Goal: Information Seeking & Learning: Learn about a topic

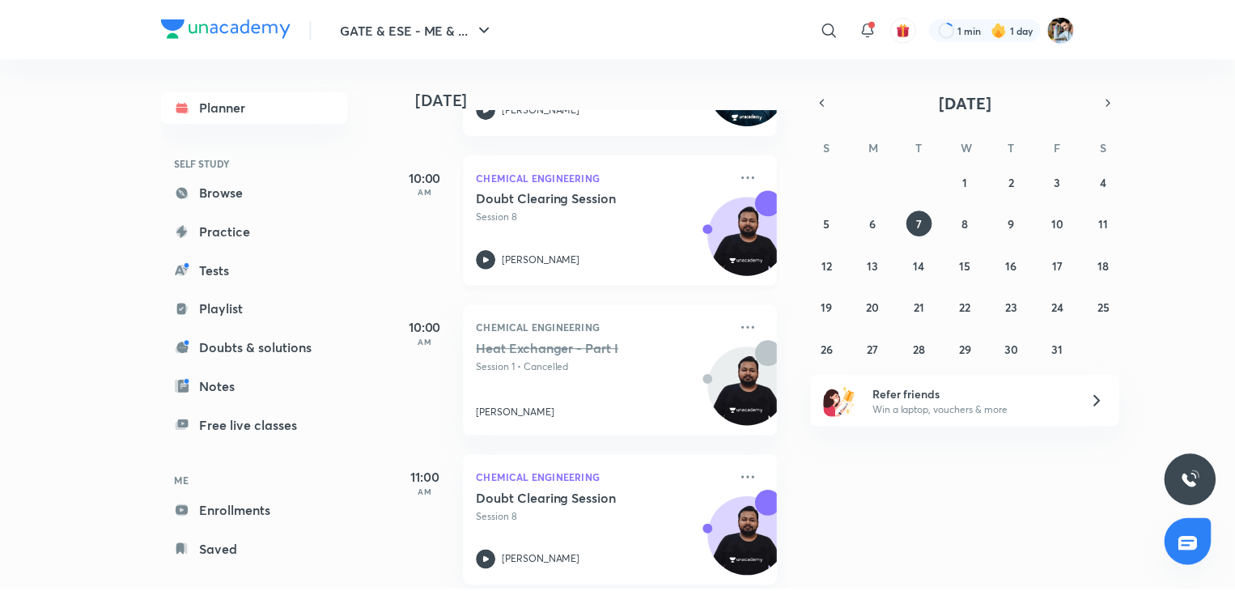
scroll to position [221, 0]
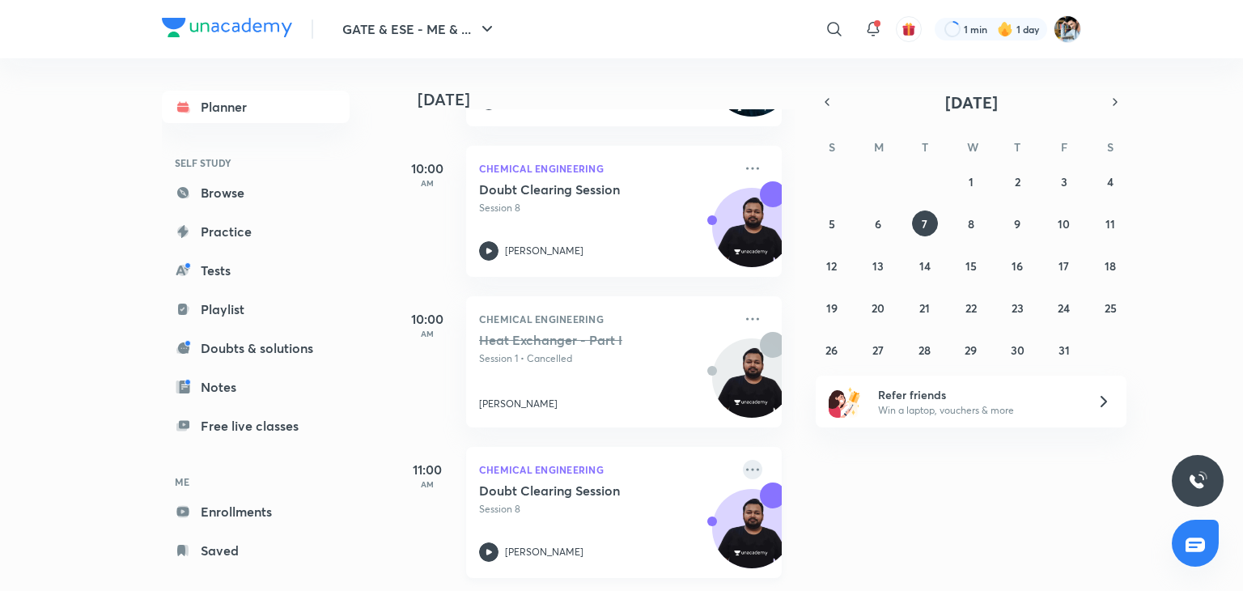
click at [743, 460] on icon at bounding box center [752, 469] width 19 height 19
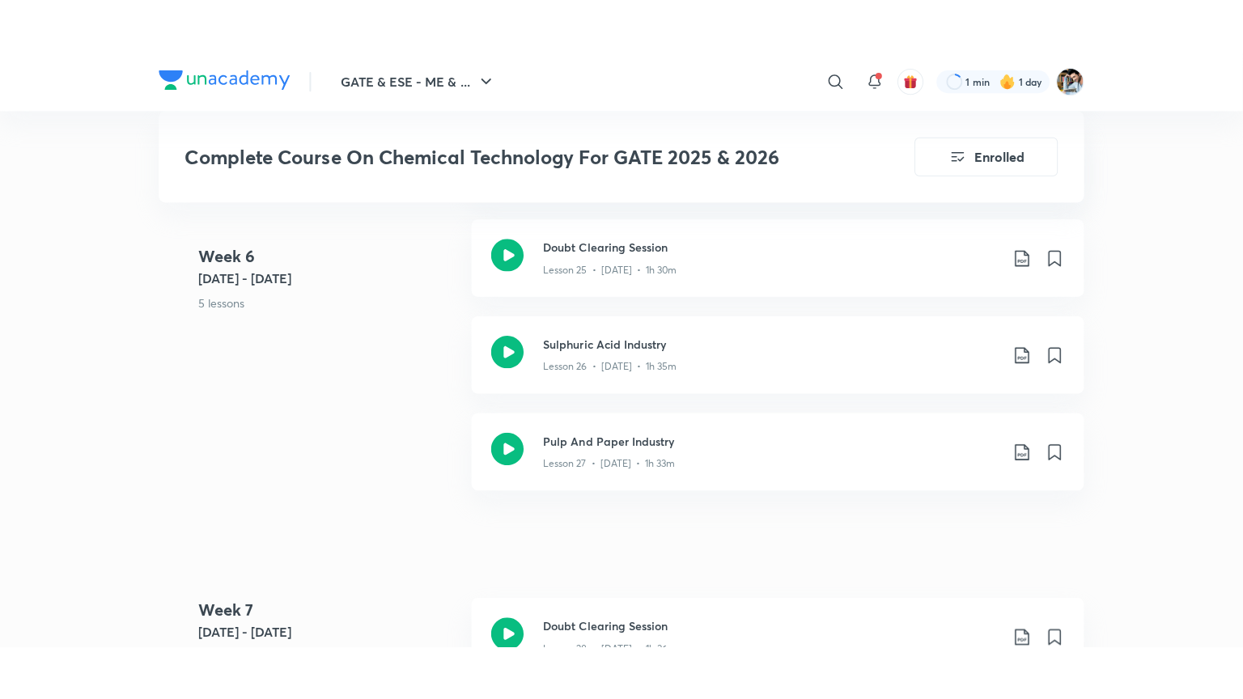
scroll to position [3642, 0]
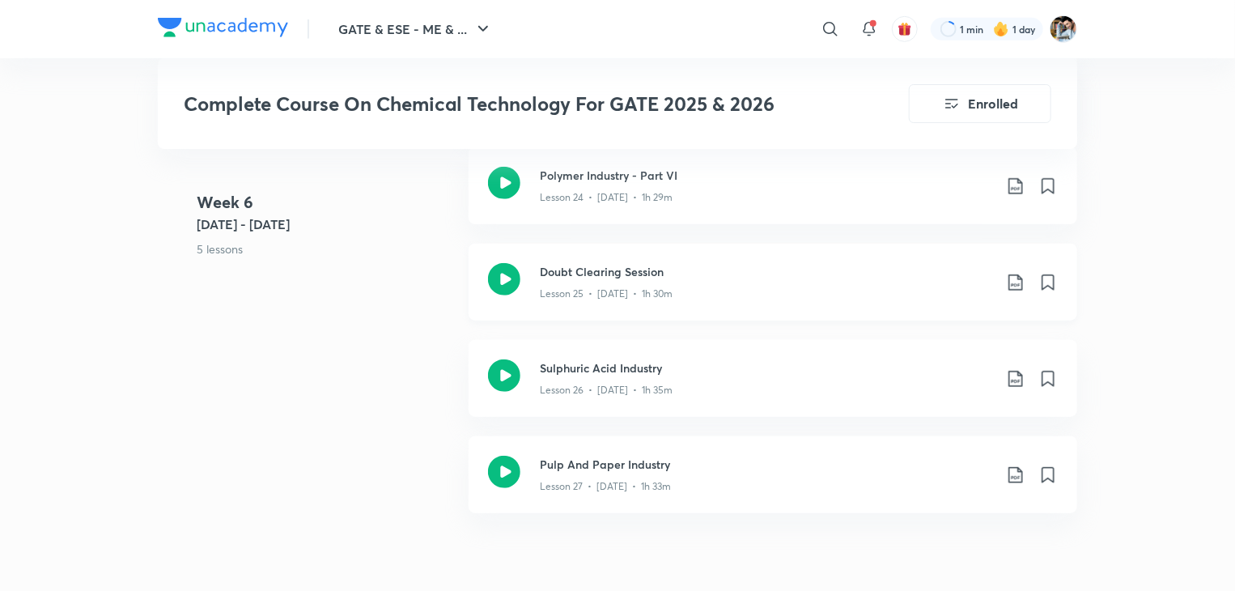
click at [579, 294] on p "Lesson 25 • [DATE] • 1h 30m" at bounding box center [606, 293] width 133 height 15
